Goal: Navigation & Orientation: Find specific page/section

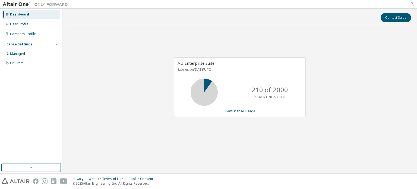
click at [412, 5] on icon "button" at bounding box center [411, 4] width 4 height 4
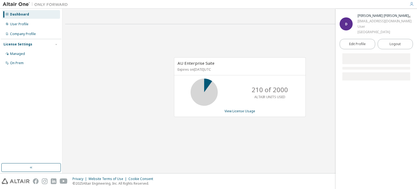
click at [412, 5] on icon "button" at bounding box center [411, 4] width 4 height 4
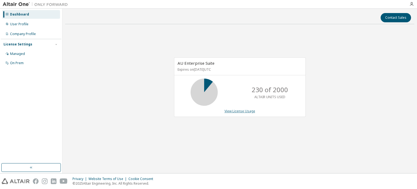
click at [232, 112] on link "View License Usage" at bounding box center [239, 111] width 31 height 5
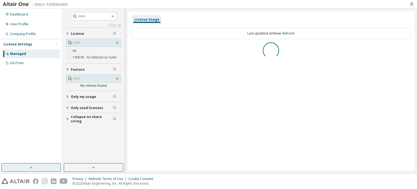
click at [41, 171] on button "button" at bounding box center [30, 167] width 59 height 9
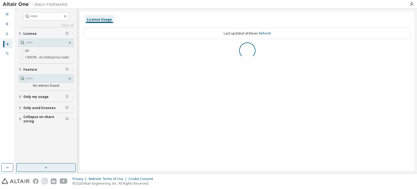
click at [40, 168] on button "button" at bounding box center [45, 167] width 59 height 9
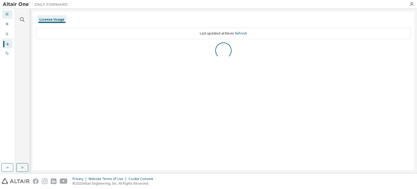
click at [10, 12] on div "Dashboard" at bounding box center [7, 14] width 10 height 9
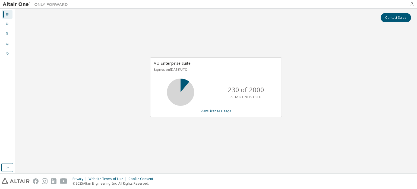
click at [17, 1] on div at bounding box center [35, 4] width 71 height 8
click at [21, 6] on img at bounding box center [37, 4] width 68 height 5
click at [24, 3] on img at bounding box center [37, 4] width 68 height 5
click at [40, 4] on img at bounding box center [37, 4] width 68 height 5
click at [7, 23] on icon at bounding box center [7, 24] width 2 height 2
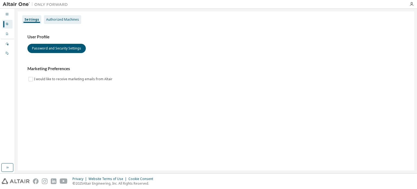
click at [45, 22] on div "Authorized Machines" at bounding box center [62, 19] width 37 height 9
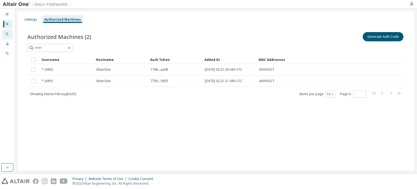
click at [6, 37] on div "Company Profile" at bounding box center [7, 34] width 10 height 9
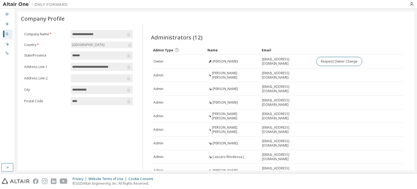
click at [86, 56] on input "******" at bounding box center [99, 55] width 54 height 5
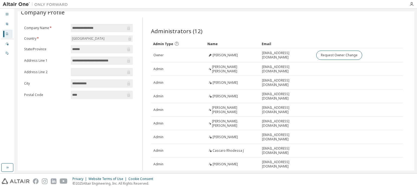
scroll to position [7, 0]
click at [4, 15] on div "Dashboard" at bounding box center [7, 14] width 10 height 9
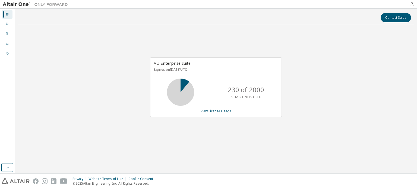
click at [17, 0] on div at bounding box center [35, 4] width 71 height 8
click at [17, 4] on img at bounding box center [37, 4] width 68 height 5
click at [49, 5] on img at bounding box center [37, 4] width 68 height 5
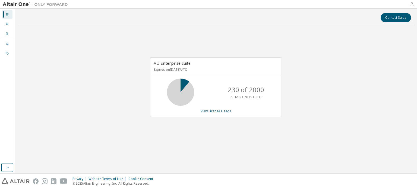
click at [410, 5] on icon "button" at bounding box center [411, 4] width 4 height 4
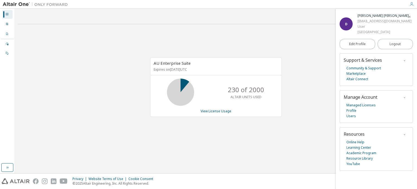
click at [346, 26] on span "D" at bounding box center [346, 24] width 2 height 5
click at [4, 38] on div "Company Profile" at bounding box center [7, 34] width 10 height 9
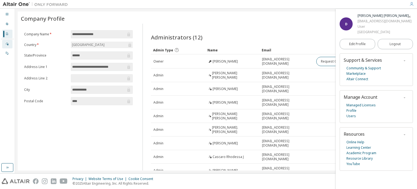
click at [5, 42] on icon at bounding box center [6, 43] width 3 height 3
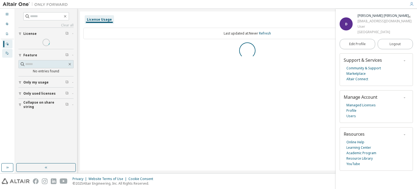
click at [8, 51] on div at bounding box center [6, 53] width 3 height 4
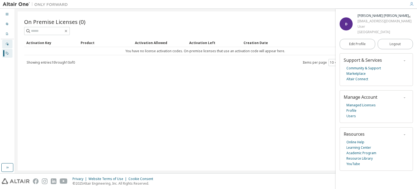
click at [7, 44] on icon at bounding box center [6, 43] width 3 height 3
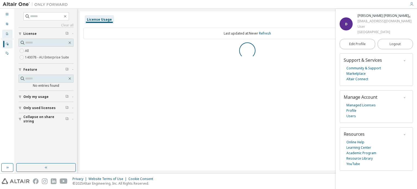
click at [4, 33] on div "Company Profile" at bounding box center [7, 34] width 10 height 9
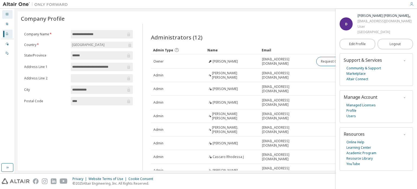
click at [9, 18] on div "Dashboard" at bounding box center [7, 14] width 10 height 9
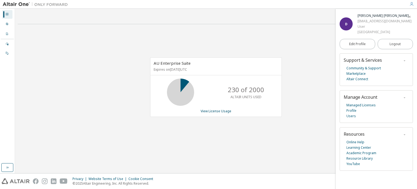
click at [14, 3] on img at bounding box center [37, 4] width 68 height 5
drag, startPoint x: 1, startPoint y: 165, endPoint x: 13, endPoint y: 168, distance: 12.4
click at [13, 168] on div "Dashboard User Profile Company Profile License Settings Managed On Prem" at bounding box center [7, 91] width 15 height 164
click at [13, 168] on button "button" at bounding box center [7, 167] width 12 height 9
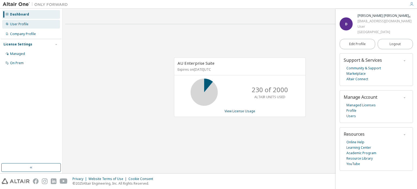
click at [38, 22] on div "User Profile" at bounding box center [31, 24] width 58 height 9
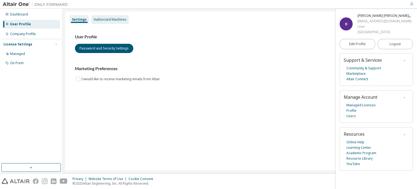
click at [99, 16] on div "Authorized Machines" at bounding box center [109, 19] width 37 height 9
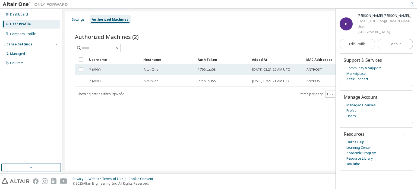
click at [102, 68] on div "* (ANY)" at bounding box center [113, 69] width 49 height 4
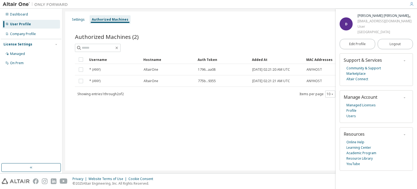
click at [102, 68] on div "* (ANY)" at bounding box center [113, 69] width 49 height 4
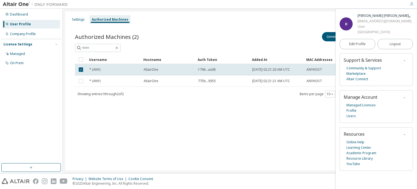
click at [102, 68] on div "* (ANY)" at bounding box center [113, 69] width 49 height 4
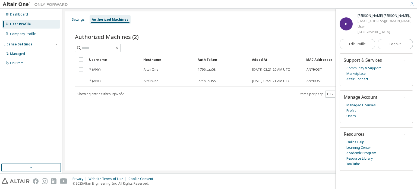
click at [102, 68] on div "* (ANY)" at bounding box center [113, 69] width 49 height 4
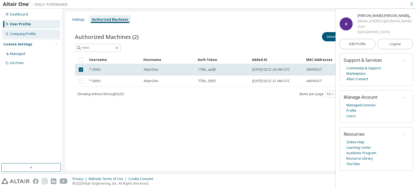
click at [39, 31] on div "Company Profile" at bounding box center [31, 34] width 58 height 9
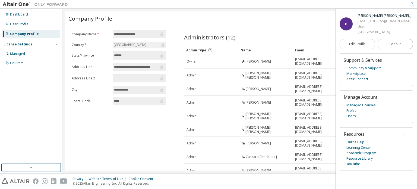
click at [37, 32] on div "Company Profile" at bounding box center [31, 34] width 58 height 9
click at [43, 53] on div "Managed" at bounding box center [31, 53] width 58 height 9
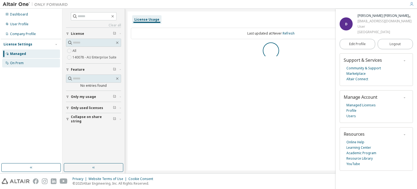
click at [44, 62] on div "On Prem" at bounding box center [31, 63] width 58 height 9
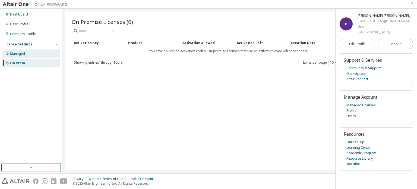
click at [43, 52] on div "Managed" at bounding box center [31, 53] width 58 height 9
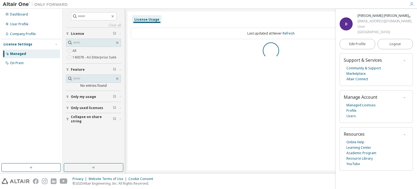
click at [107, 59] on label "140078 - AU Enterprise Suite" at bounding box center [94, 57] width 45 height 7
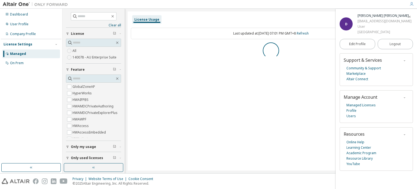
click at [107, 59] on label "140078 - AU Enterprise Suite" at bounding box center [94, 57] width 45 height 7
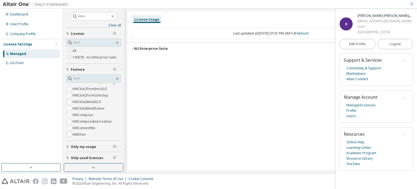
scroll to position [333, 0]
drag, startPoint x: 115, startPoint y: 42, endPoint x: 38, endPoint y: 53, distance: 77.8
click at [38, 53] on div "Dashboard User Profile Company Profile License Settings Managed On Prem Clear a…" at bounding box center [208, 91] width 417 height 164
click at [38, 53] on div "Managed" at bounding box center [31, 53] width 58 height 9
click at [96, 162] on button "Only used licenses" at bounding box center [93, 158] width 55 height 12
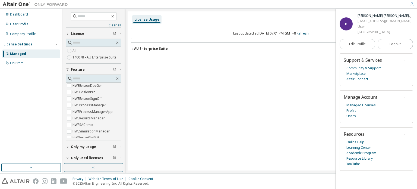
click at [96, 156] on span "Only used licenses" at bounding box center [87, 157] width 32 height 4
click at [95, 164] on button "button" at bounding box center [93, 167] width 59 height 9
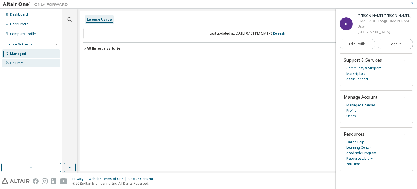
click at [17, 60] on div "On Prem" at bounding box center [31, 63] width 58 height 9
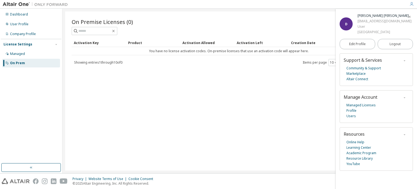
click at [410, 19] on span "button" at bounding box center [409, 16] width 5 height 9
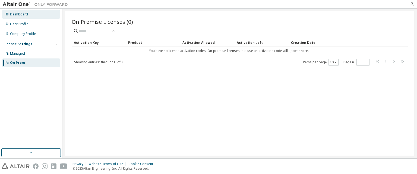
click at [25, 11] on div "Dashboard" at bounding box center [31, 14] width 58 height 9
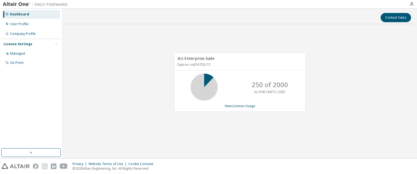
click at [24, 169] on img at bounding box center [16, 167] width 28 height 6
